Goal: Complete application form

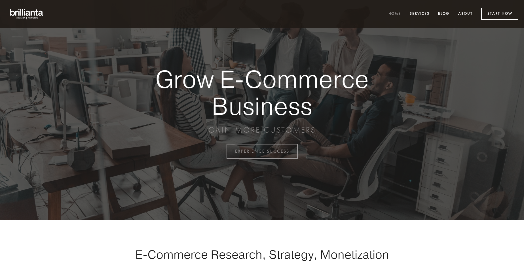
scroll to position [1485, 0]
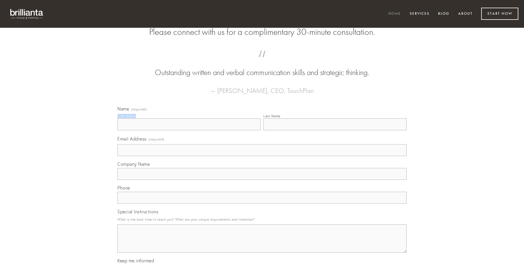
type input "[PERSON_NAME]"
click at [335, 130] on input "Last Name" at bounding box center [334, 124] width 143 height 12
type input "[PERSON_NAME]"
click at [262, 156] on input "Email Address (required)" at bounding box center [261, 150] width 289 height 12
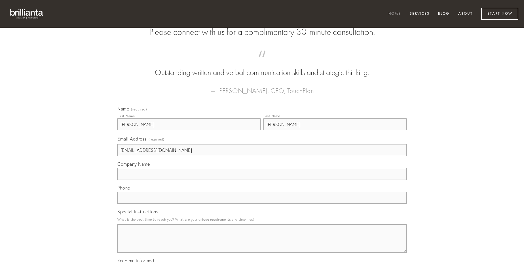
type input "[EMAIL_ADDRESS][DOMAIN_NAME]"
click at [262, 180] on input "Company Name" at bounding box center [261, 174] width 289 height 12
type input "sol"
click at [262, 204] on input "text" at bounding box center [261, 198] width 289 height 12
click at [262, 244] on textarea "Special Instructions" at bounding box center [261, 238] width 289 height 28
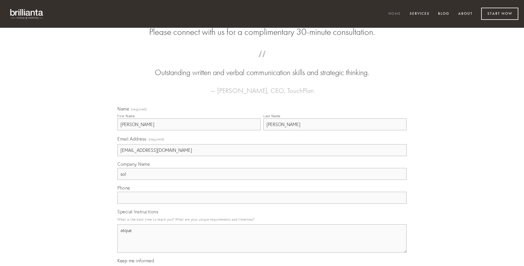
type textarea "atque"
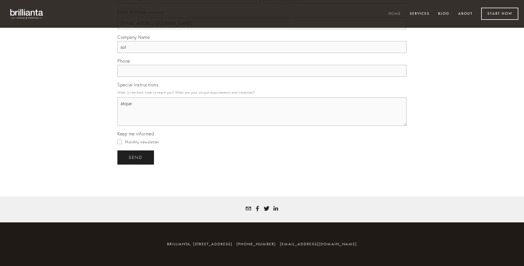
click at [136, 157] on span "send" at bounding box center [136, 157] width 14 height 5
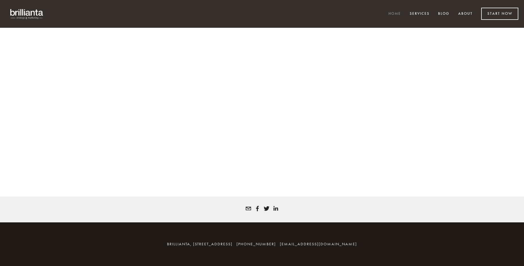
scroll to position [1477, 0]
